Goal: Obtain resource: Download file/media

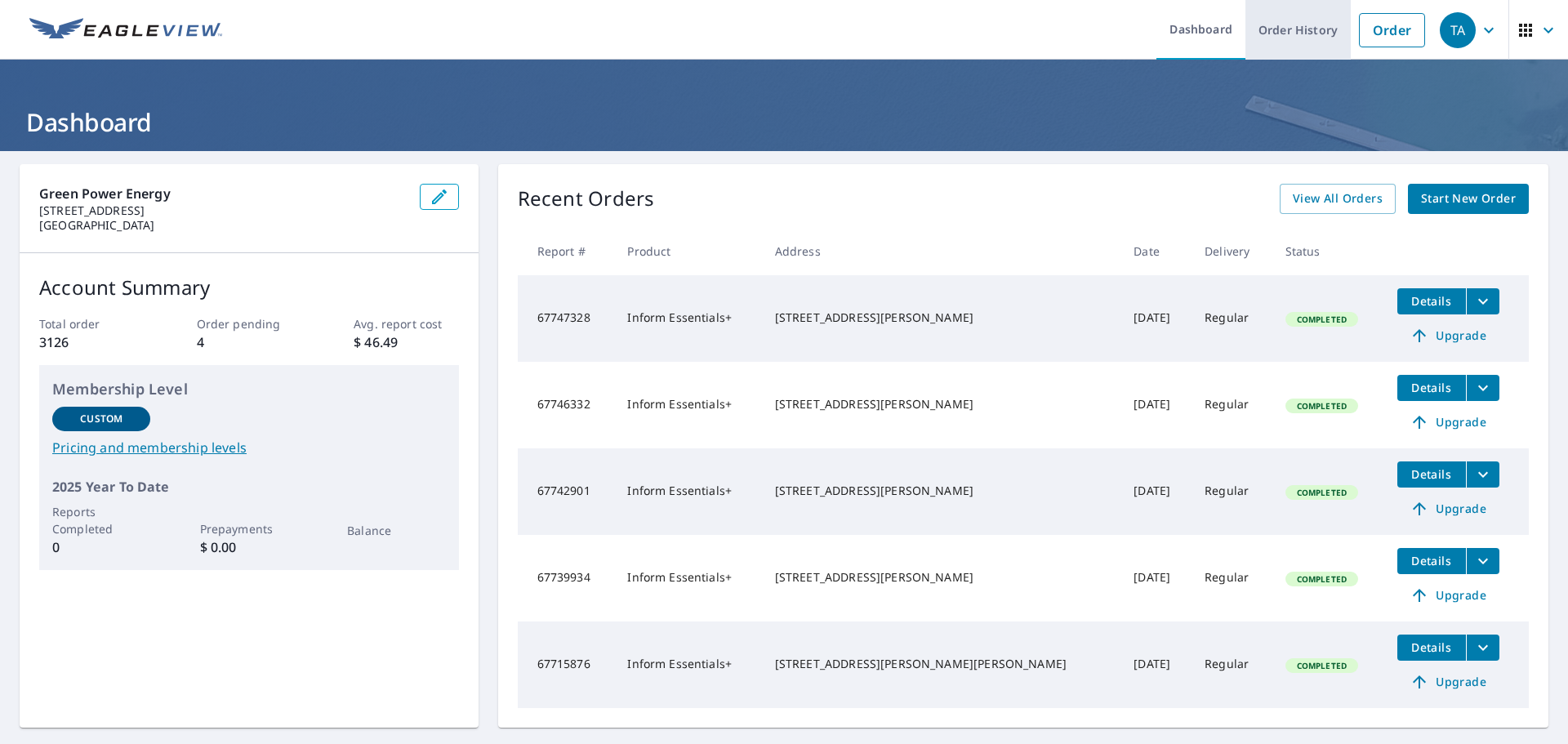
click at [1302, 29] on link "Order History" at bounding box center [1298, 29] width 106 height 59
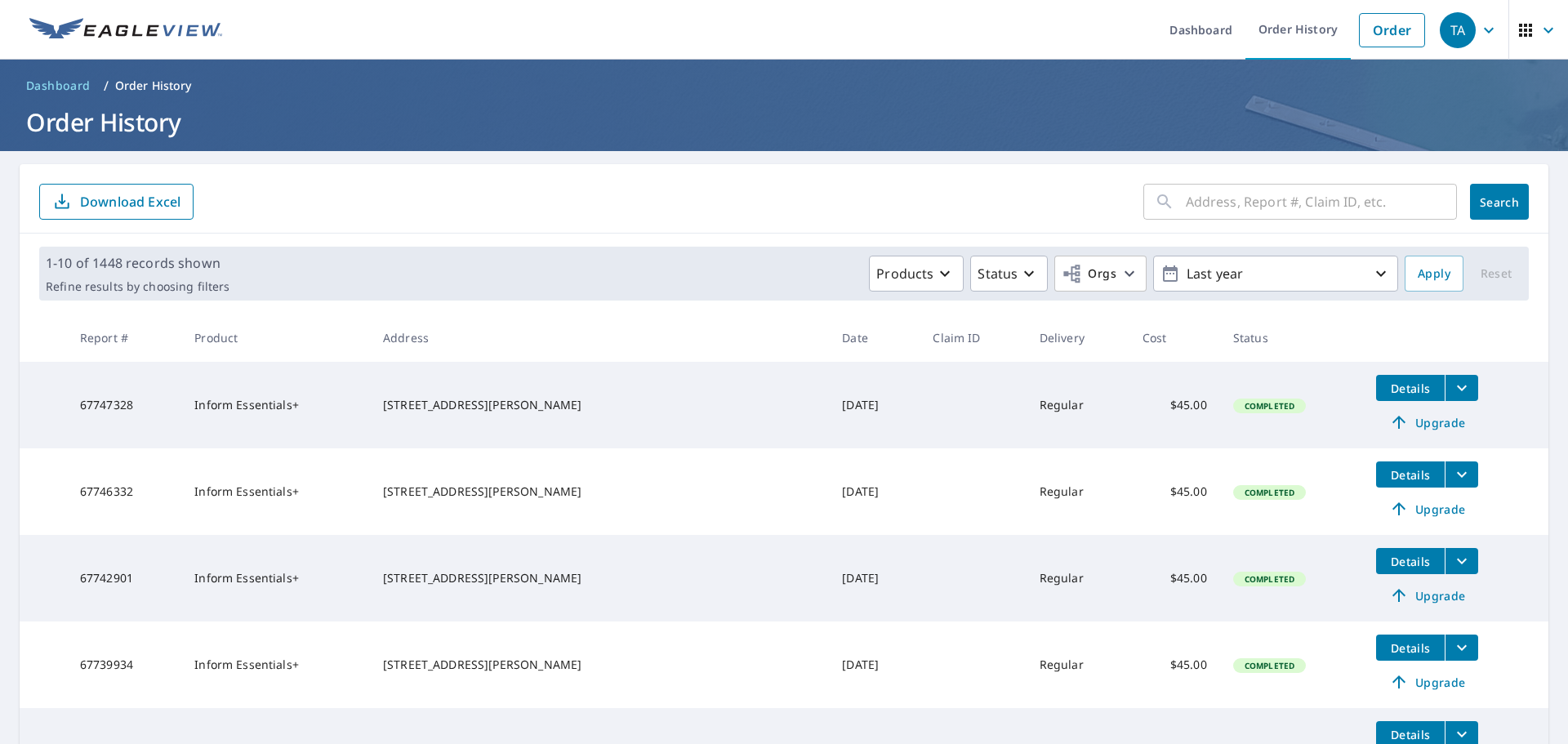
click at [1213, 210] on input "text" at bounding box center [1322, 202] width 272 height 46
paste input "[STREET_ADDRESS][PERSON_NAME]"
type input "[STREET_ADDRESS][PERSON_NAME]"
click button "Search" at bounding box center [1499, 202] width 58 height 36
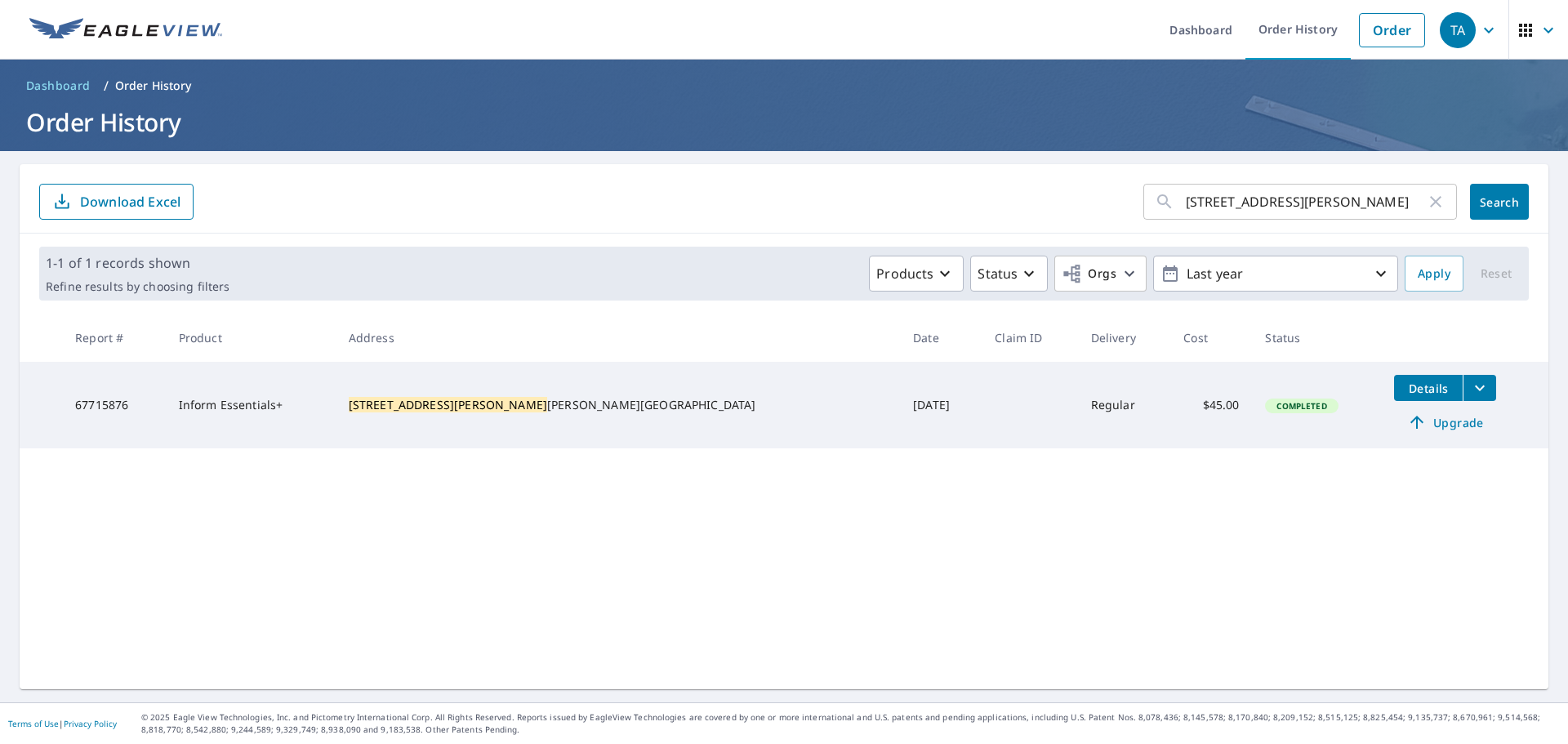
click at [1447, 387] on td "Details Upgrade" at bounding box center [1465, 405] width 168 height 87
click at [1470, 384] on icon "filesDropdownBtn-67715876" at bounding box center [1479, 388] width 20 height 20
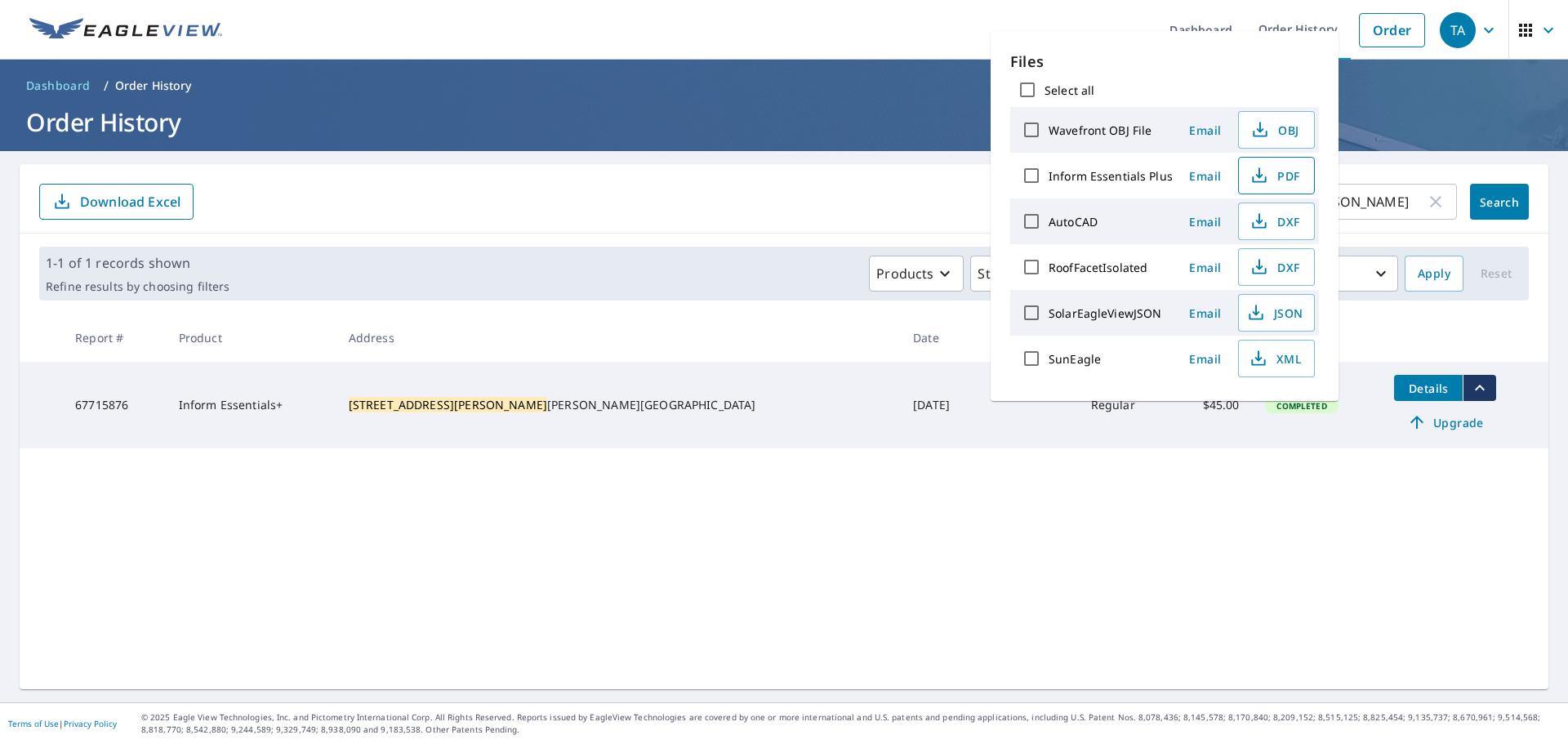
click at [1281, 175] on span "PDF" at bounding box center [1274, 175] width 52 height 20
click at [1277, 270] on span "DXF" at bounding box center [1274, 267] width 52 height 20
